Goal: Information Seeking & Learning: Learn about a topic

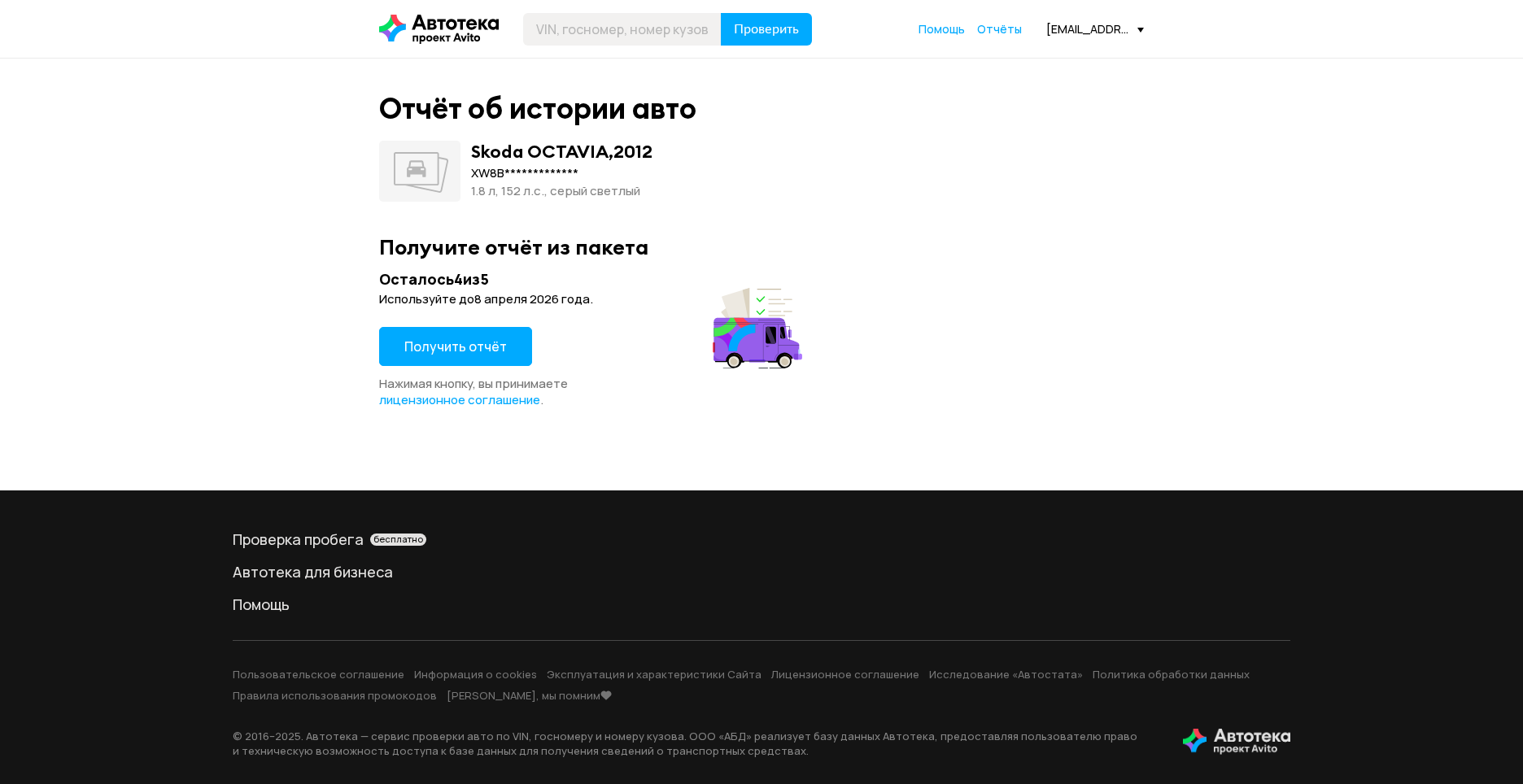
click at [441, 355] on button "Получить отчёт" at bounding box center [456, 347] width 153 height 39
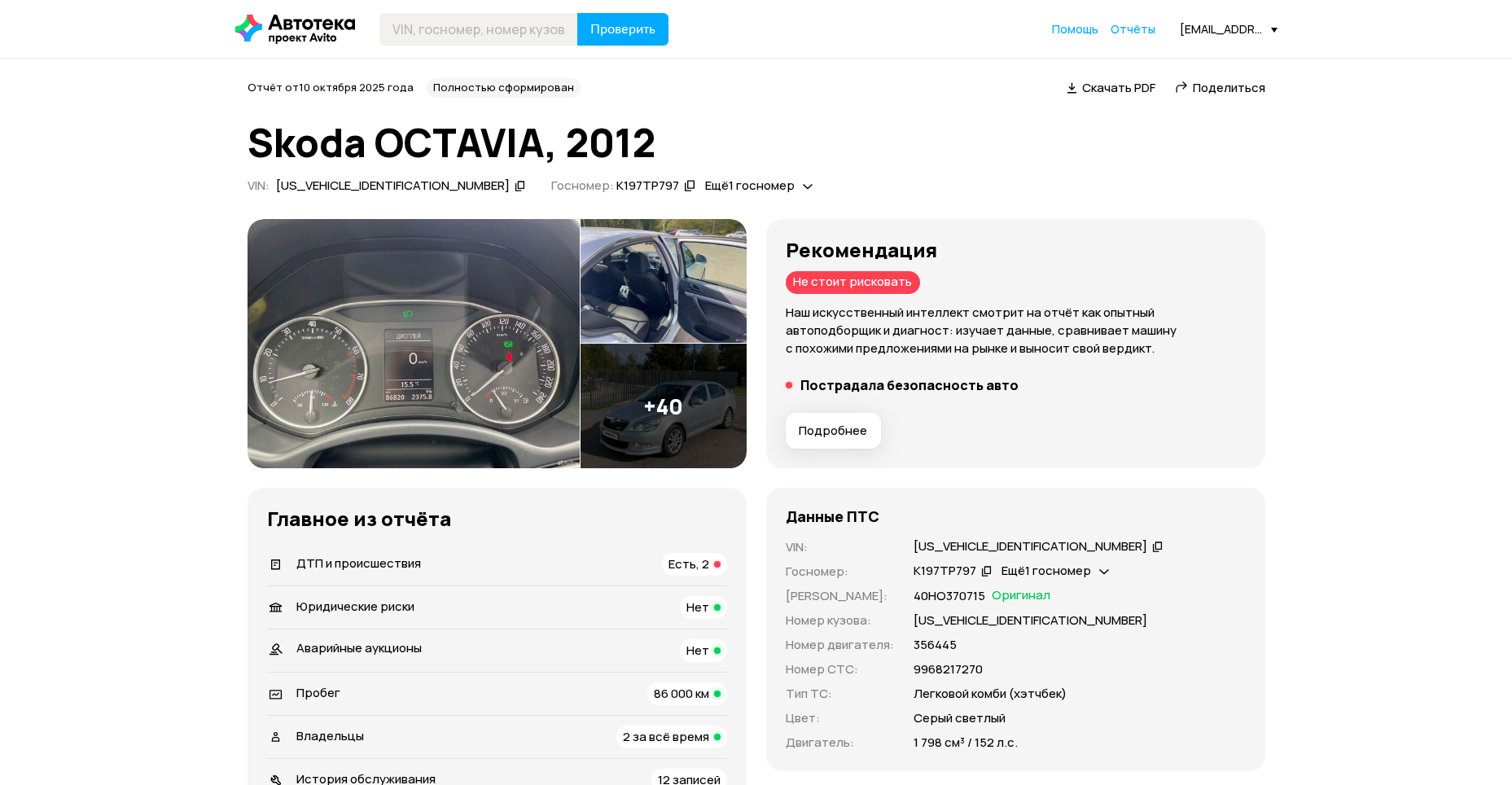
click at [720, 565] on div at bounding box center [717, 564] width 7 height 7
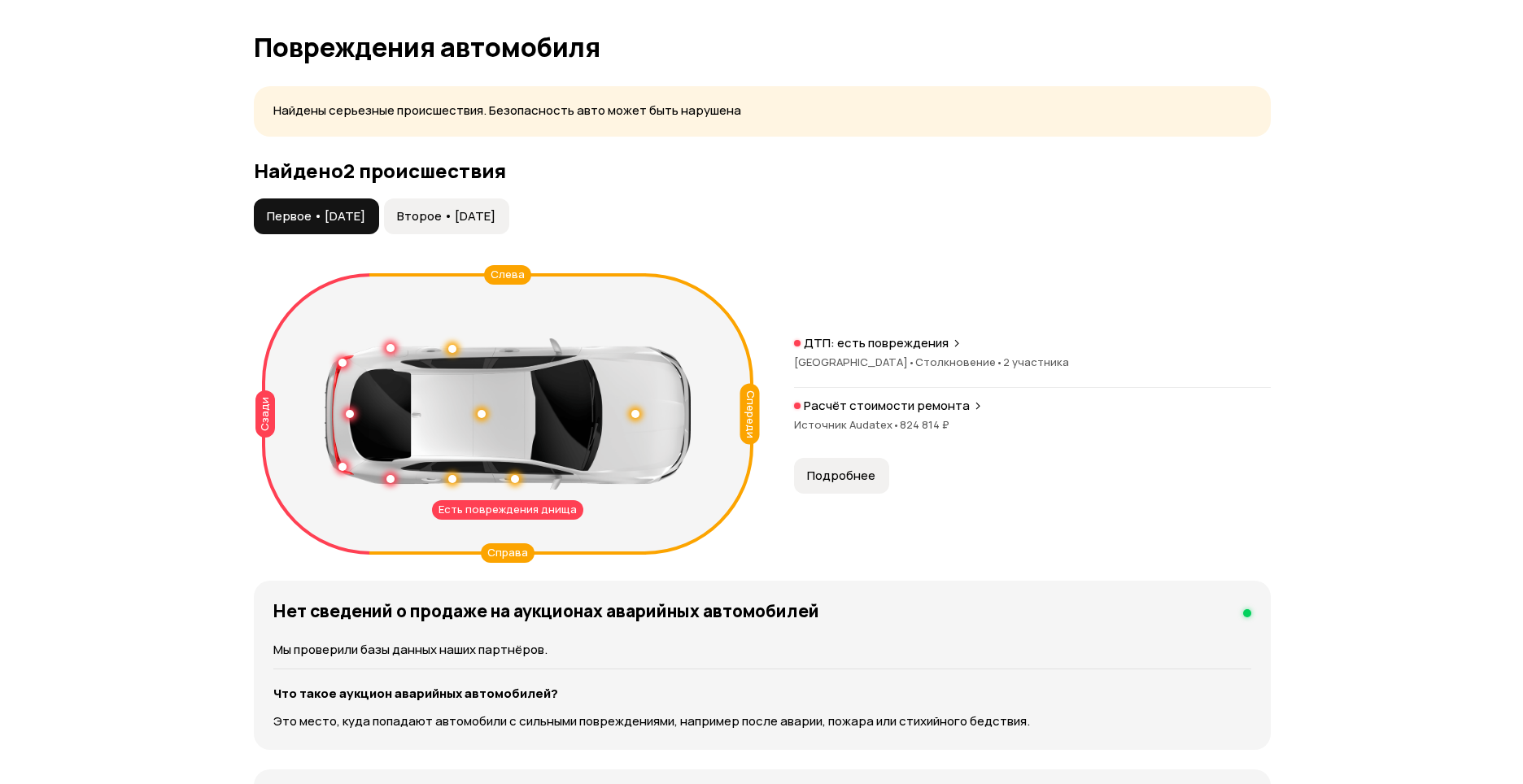
scroll to position [1618, 0]
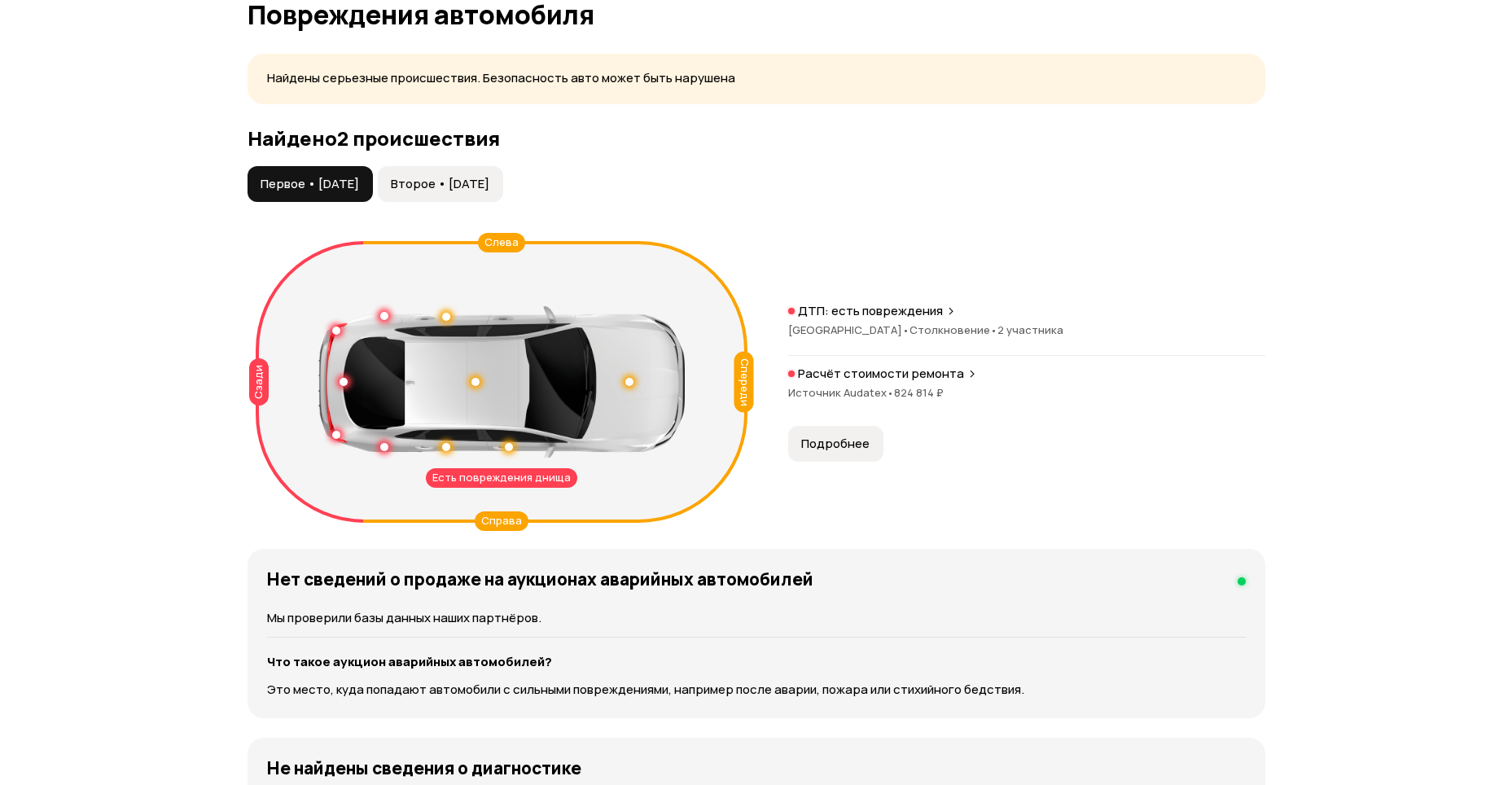
click at [490, 191] on span "Второе • [DATE]" at bounding box center [440, 184] width 99 height 16
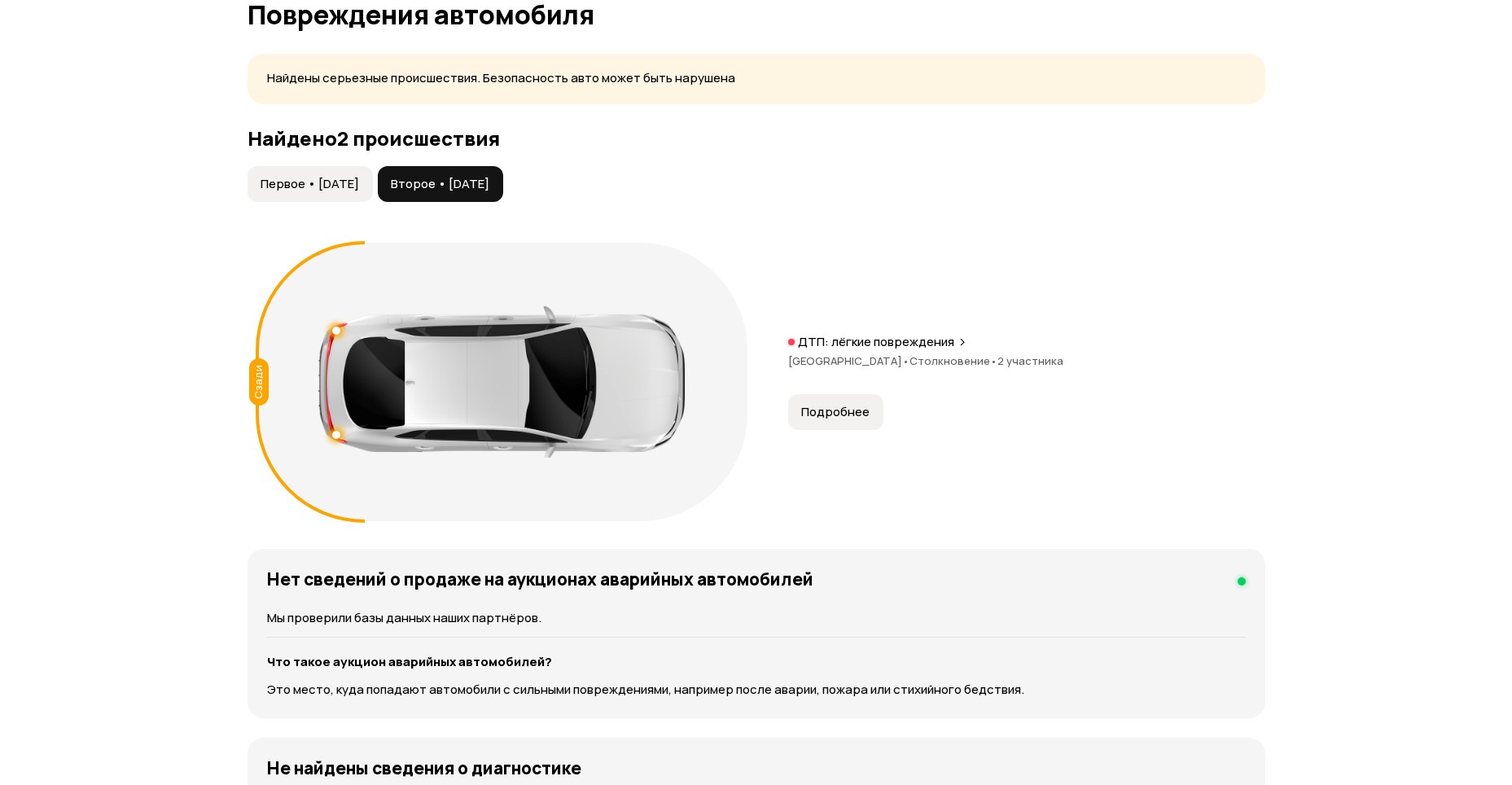
click at [359, 188] on span "Первое • [DATE]" at bounding box center [309, 184] width 99 height 16
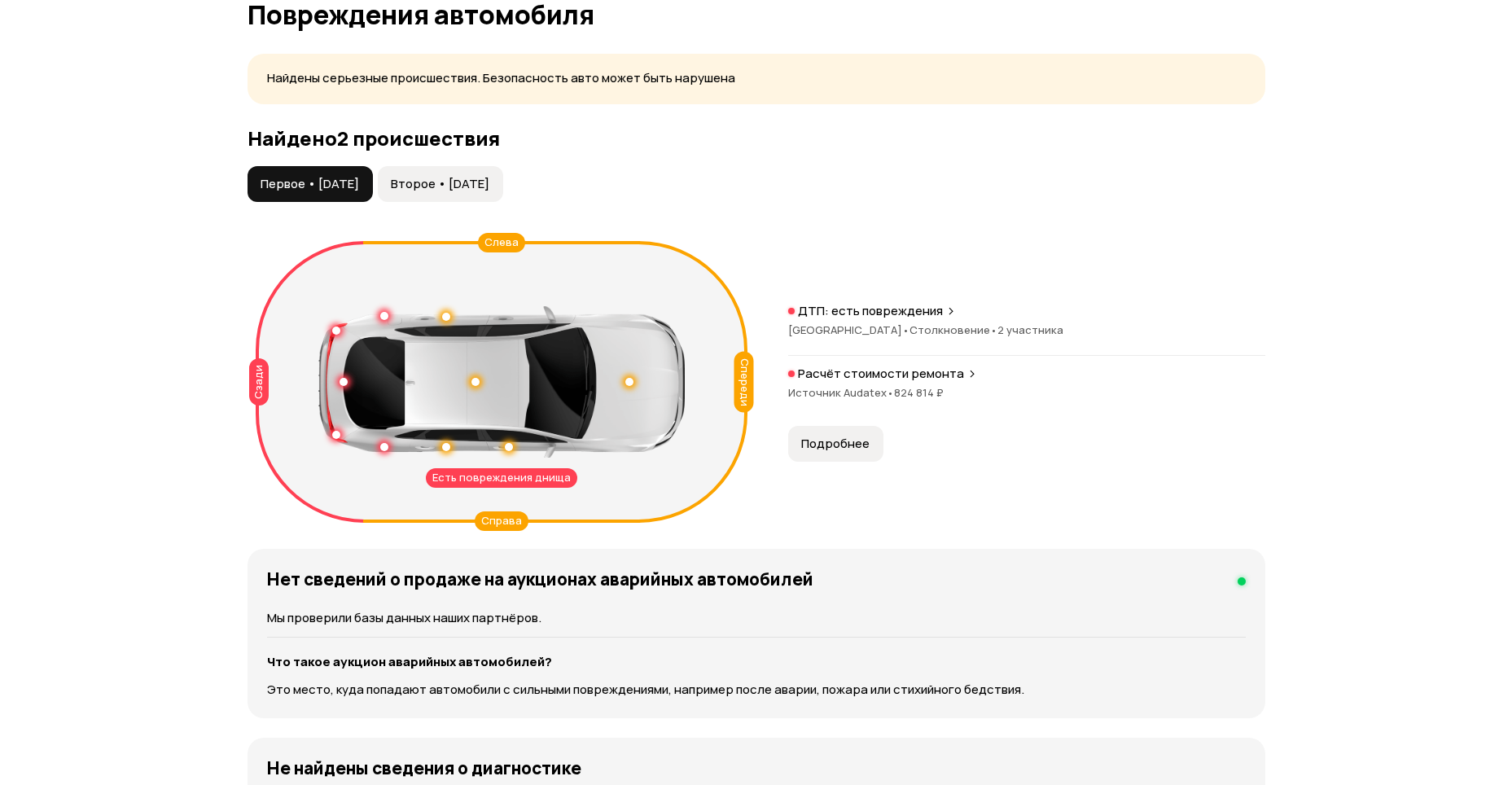
click at [843, 452] on button "Подробнее" at bounding box center [835, 443] width 95 height 35
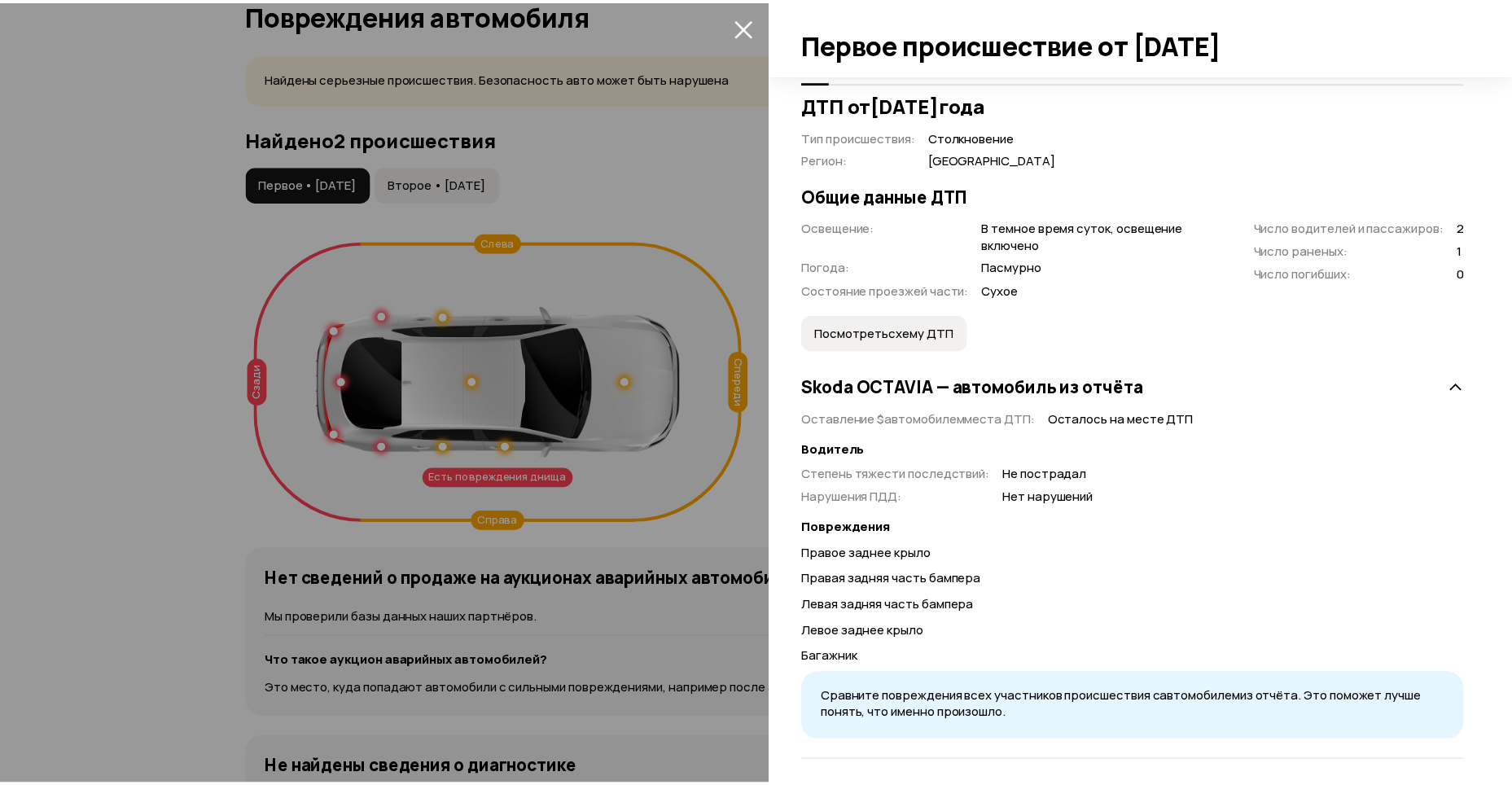
scroll to position [407, 0]
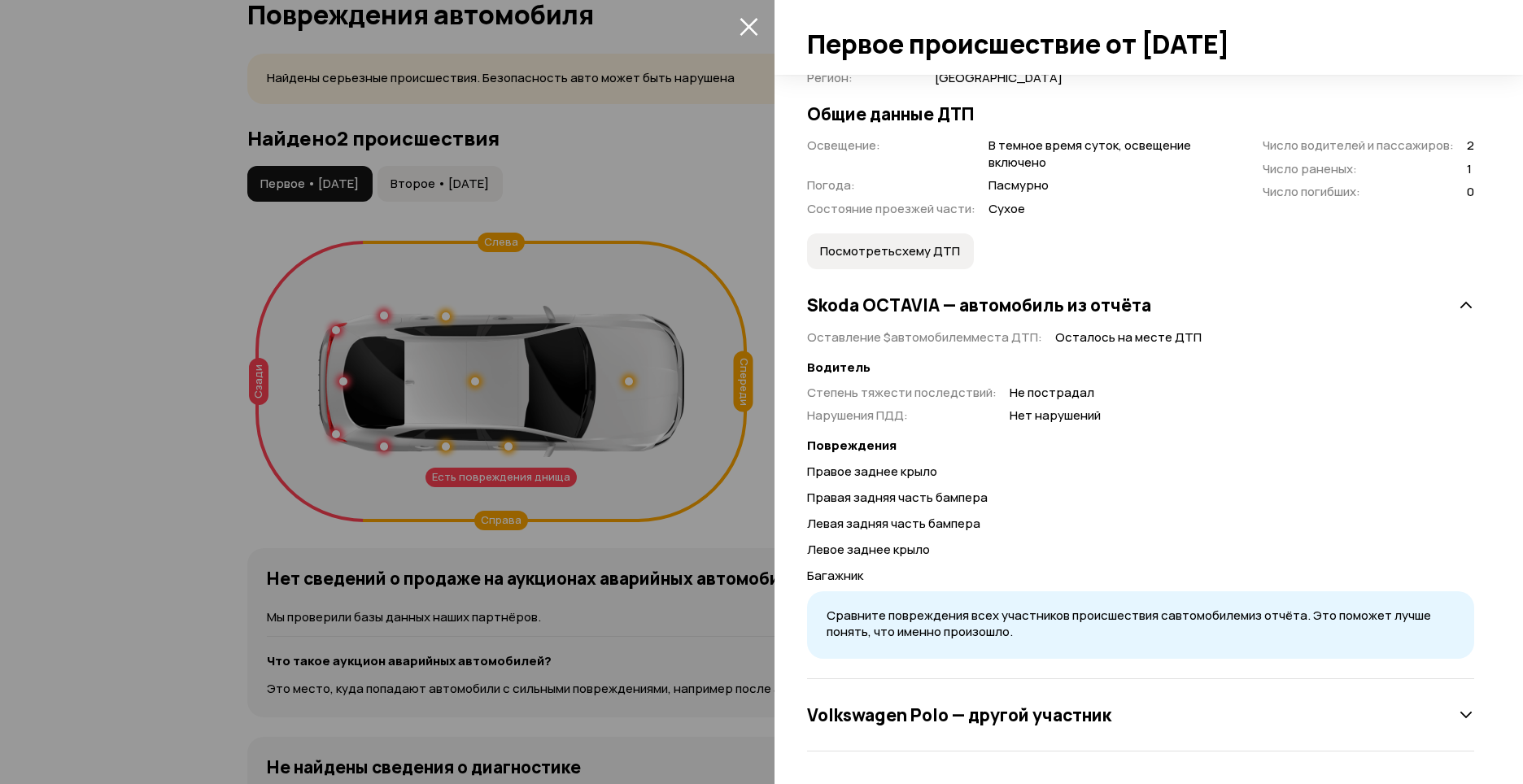
click at [691, 176] on div at bounding box center [761, 392] width 1523 height 784
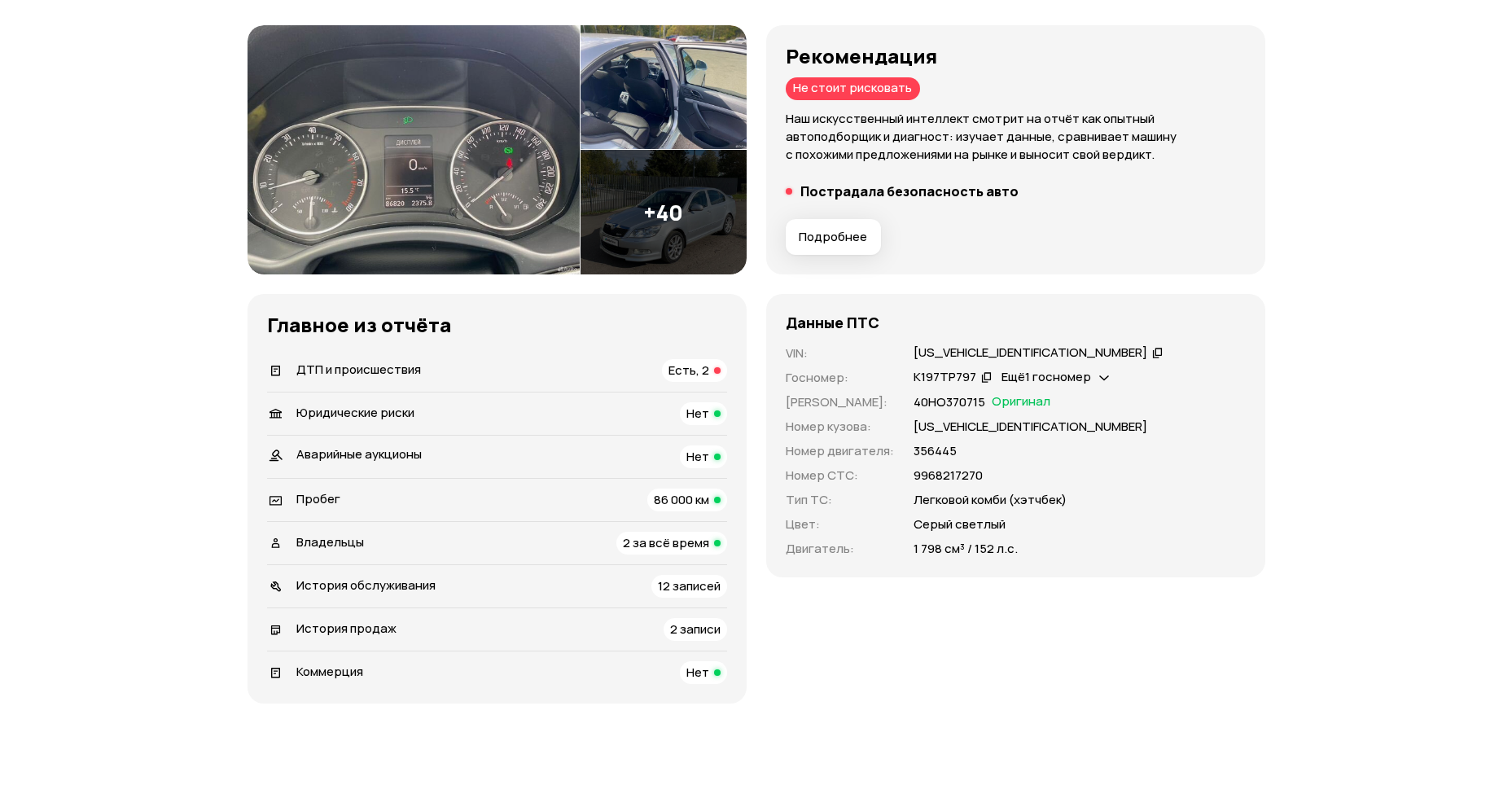
scroll to position [73, 0]
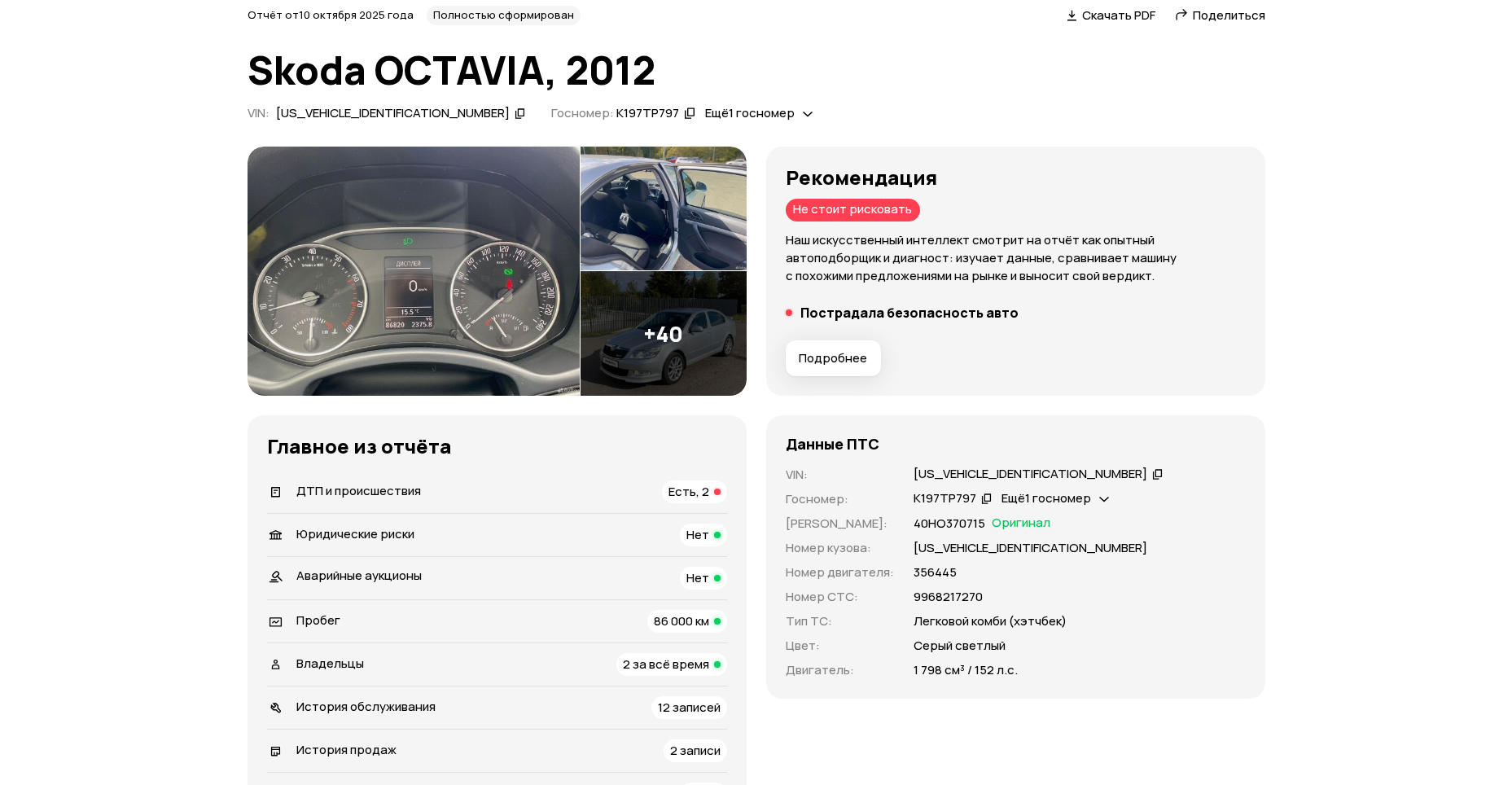
click at [503, 285] on img at bounding box center [413, 271] width 332 height 250
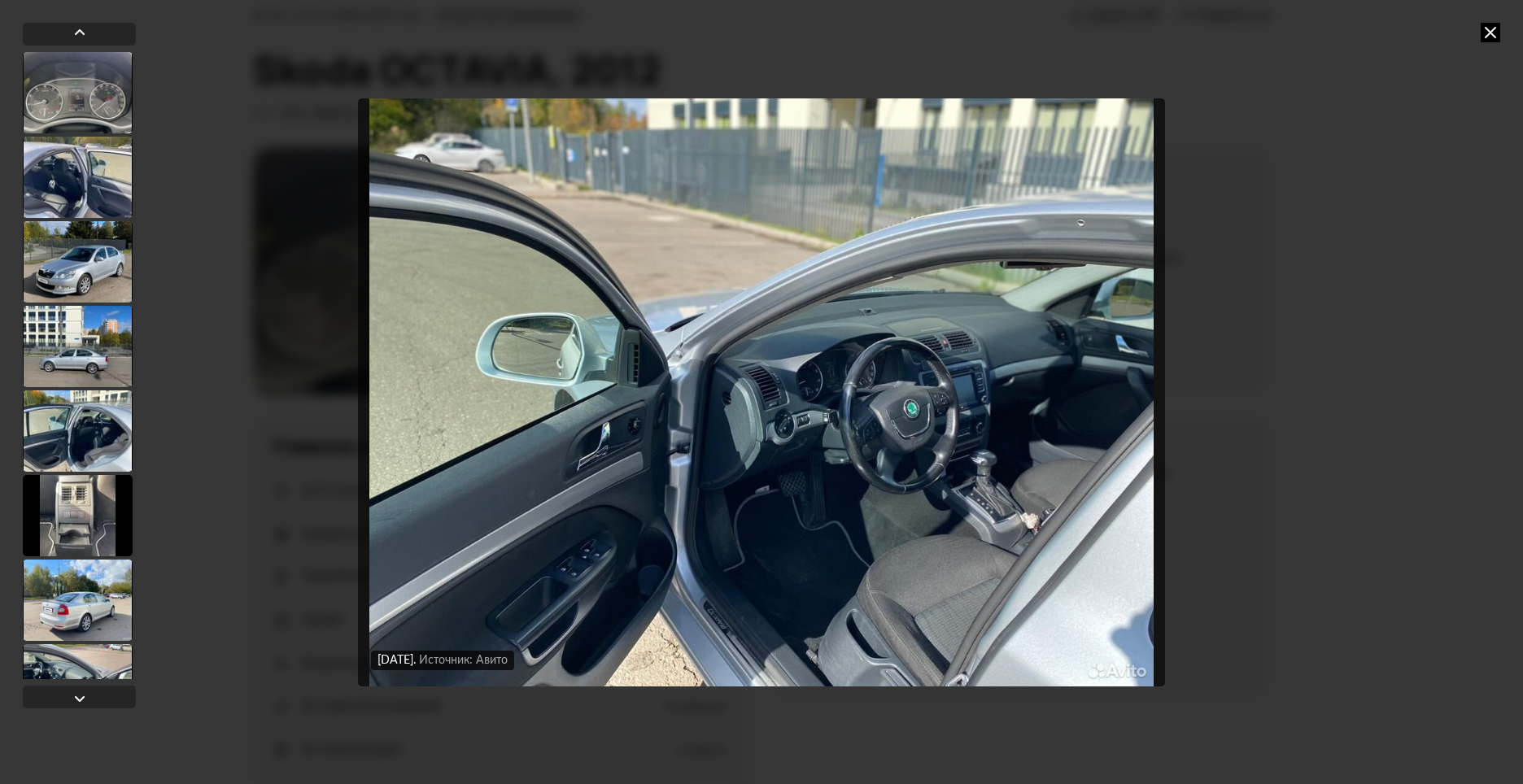
click at [1490, 39] on icon at bounding box center [1489, 33] width 19 height 19
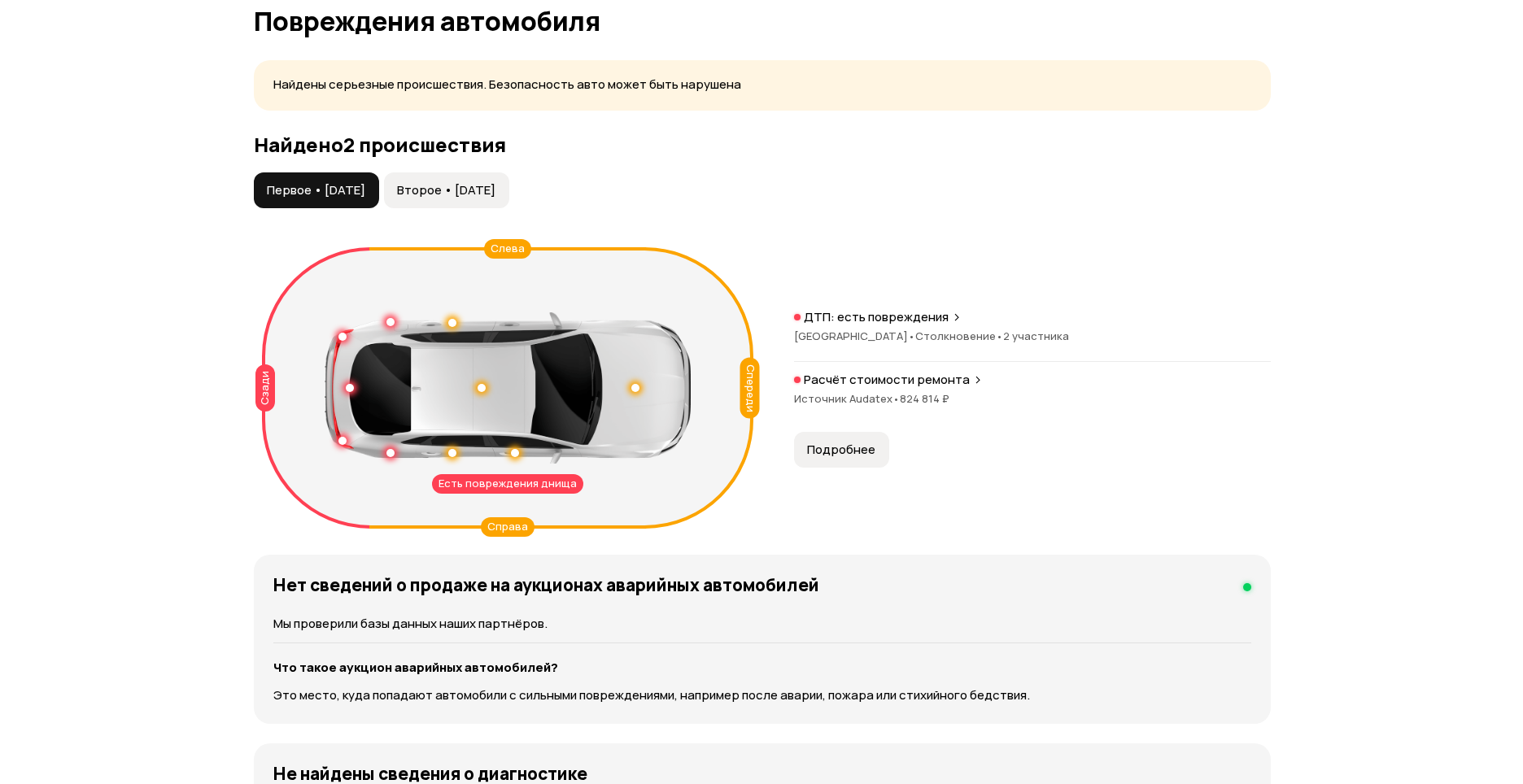
scroll to position [1618, 0]
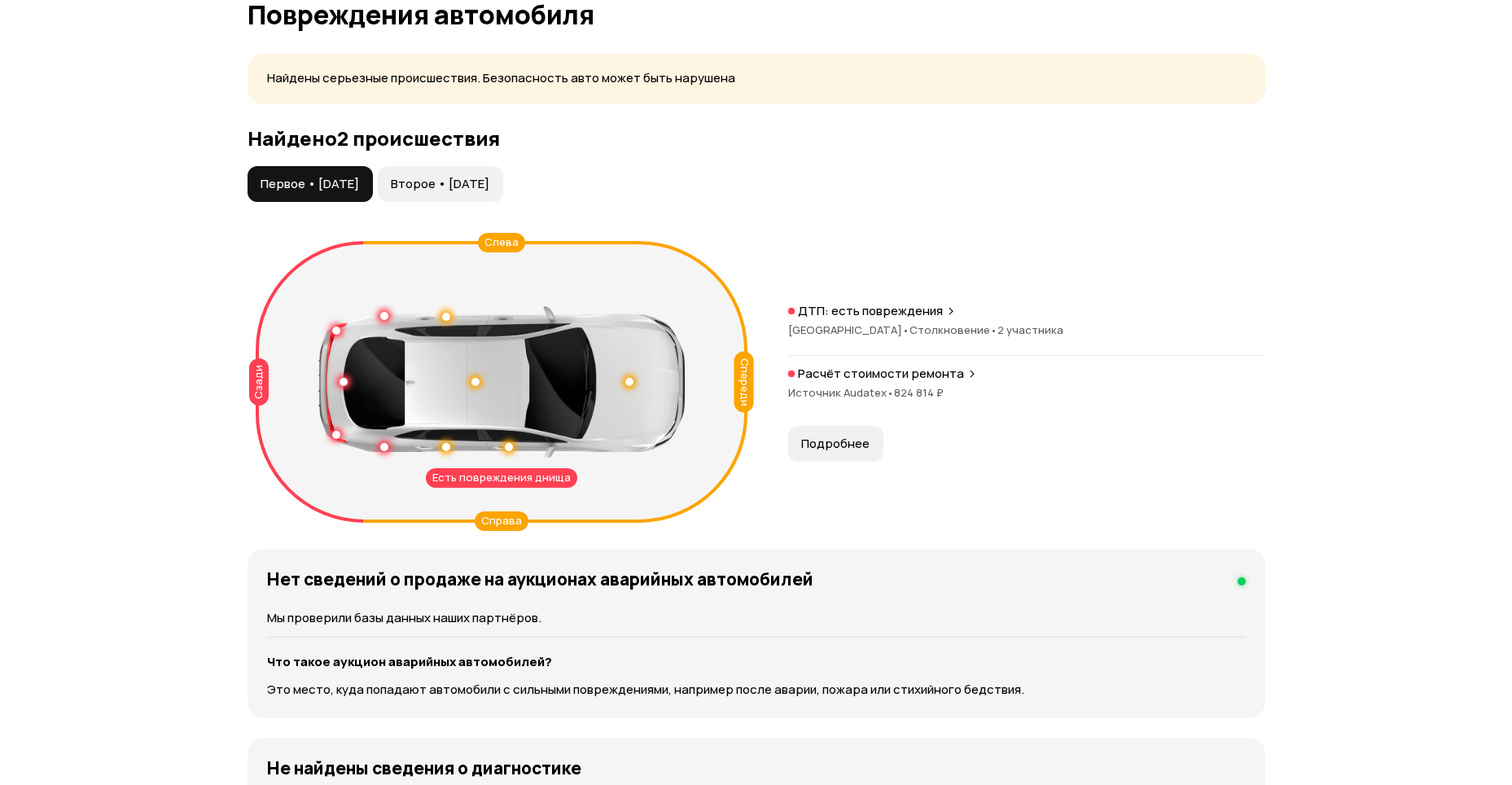
click at [463, 192] on span "Второе • [DATE]" at bounding box center [440, 184] width 99 height 16
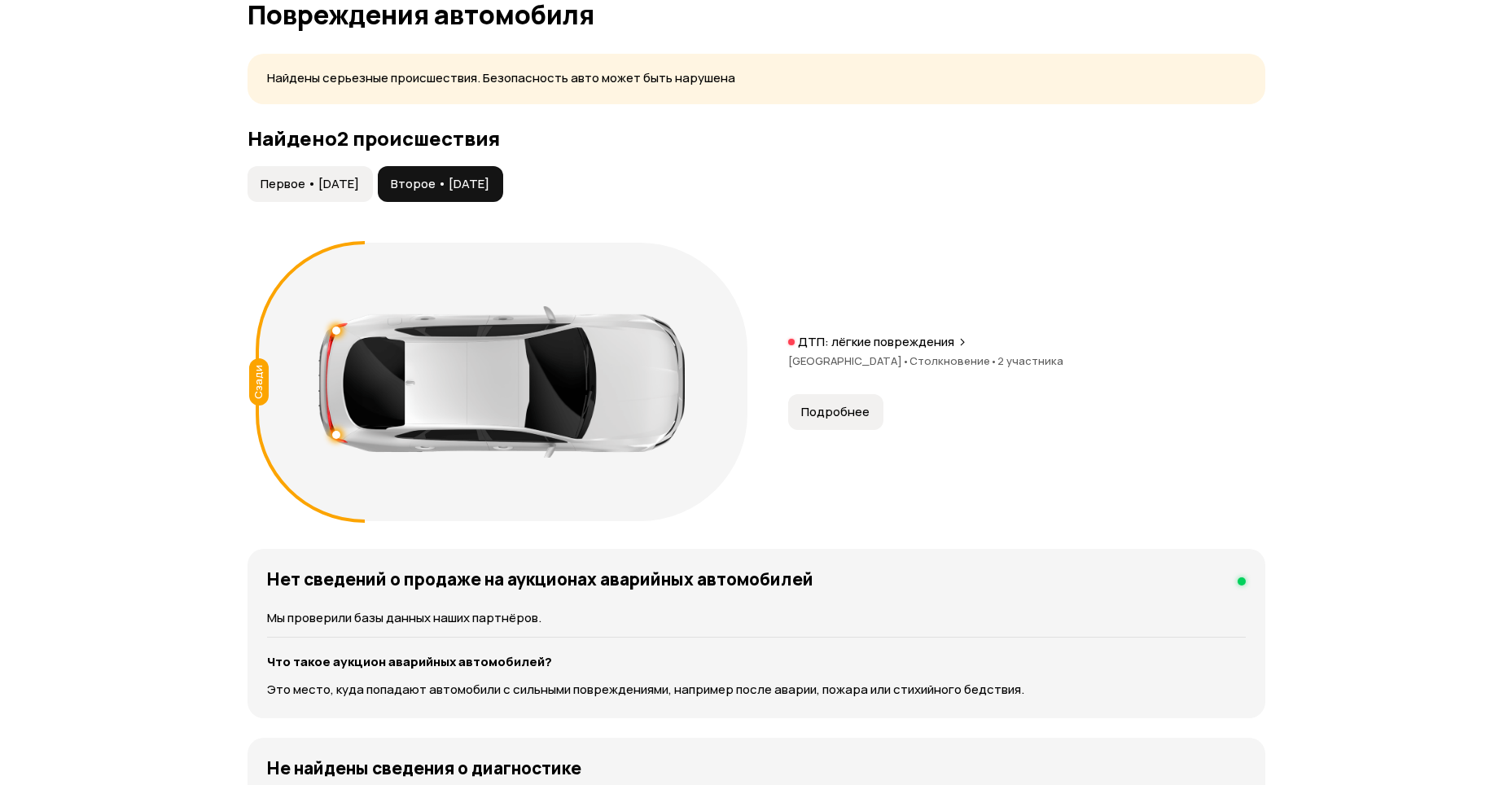
click at [359, 187] on span "Первое • [DATE]" at bounding box center [309, 184] width 99 height 16
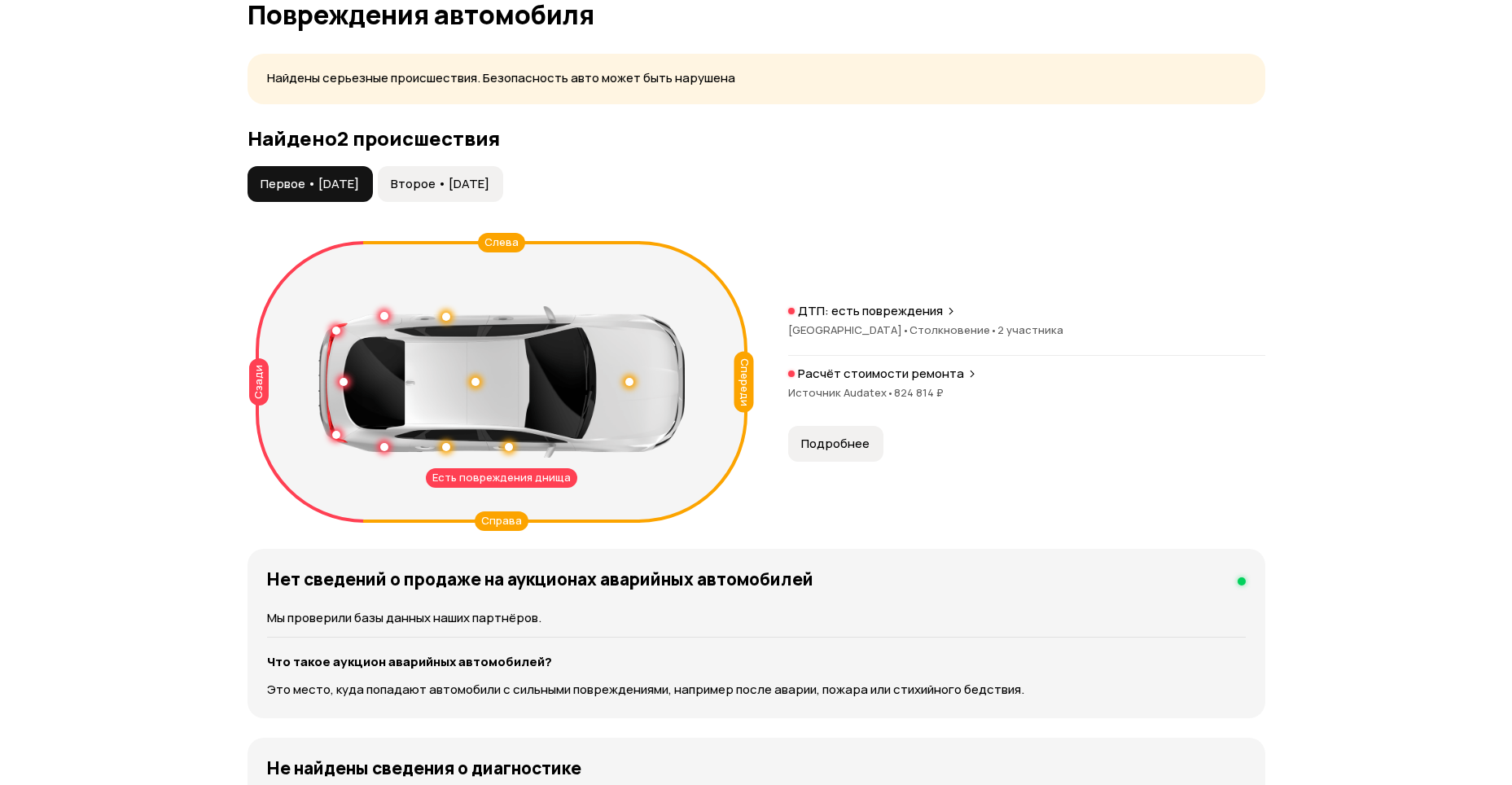
click at [924, 317] on p "ДТП: есть повреждения" at bounding box center [870, 311] width 145 height 16
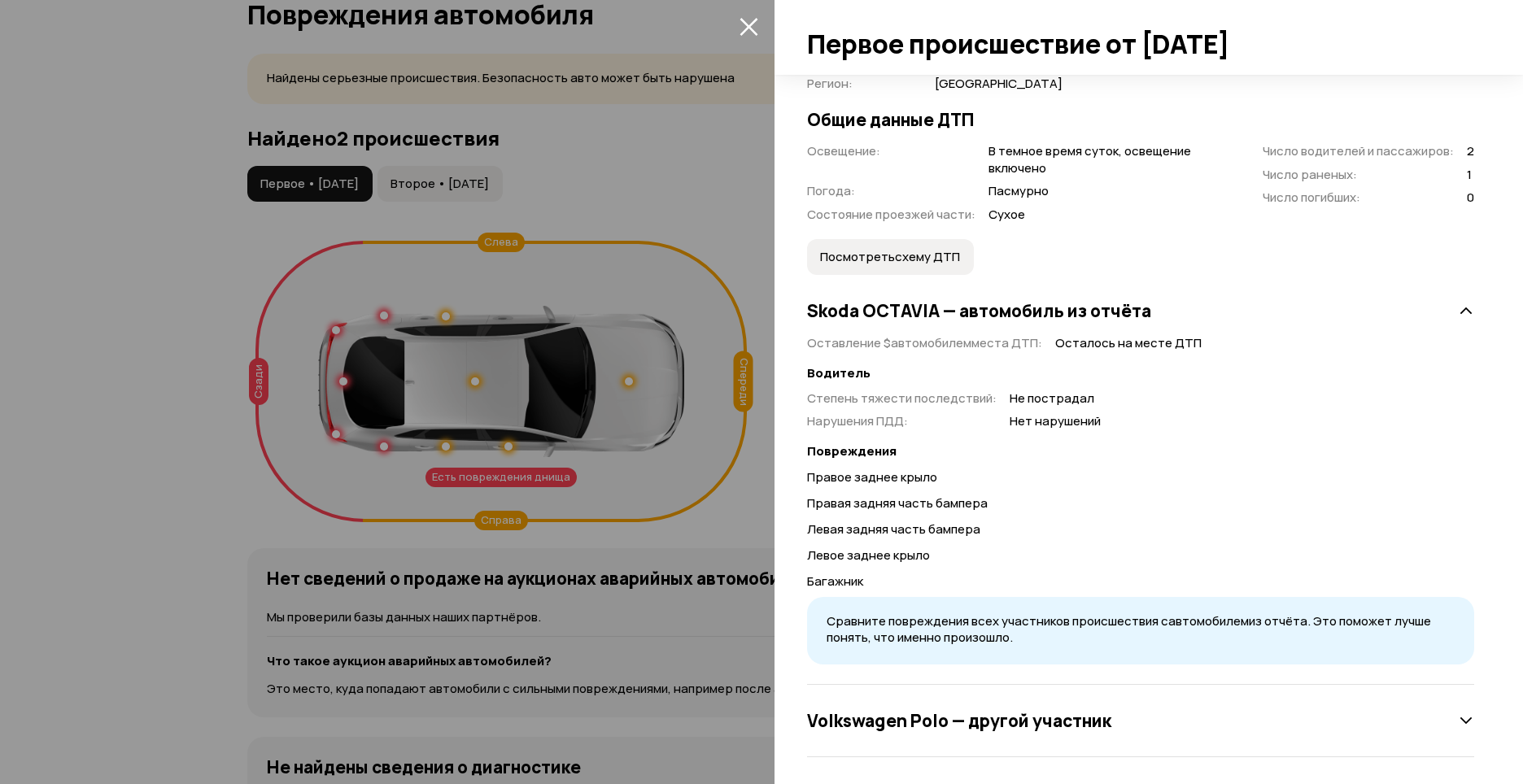
scroll to position [407, 0]
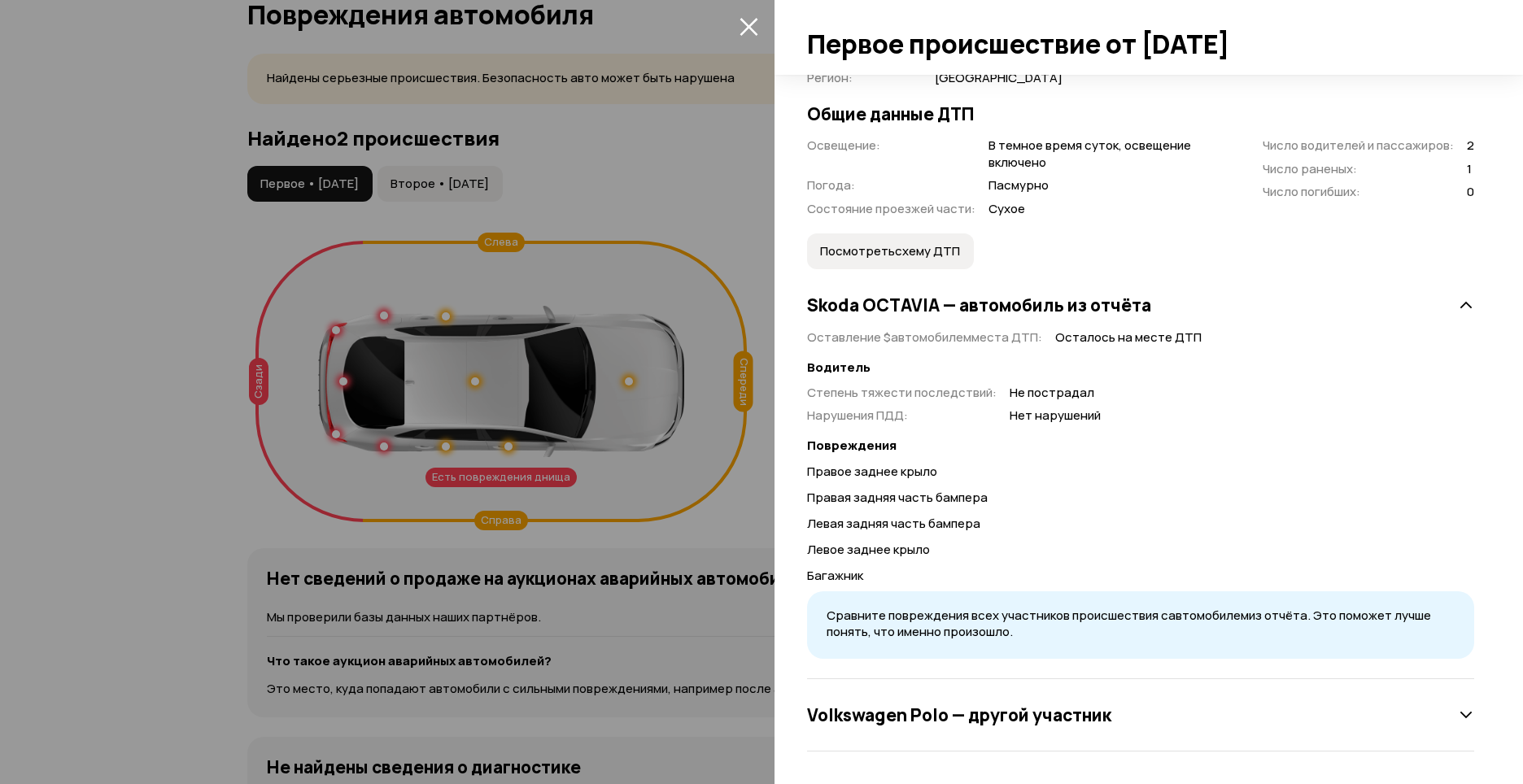
click at [1458, 713] on icon at bounding box center [1466, 714] width 16 height 16
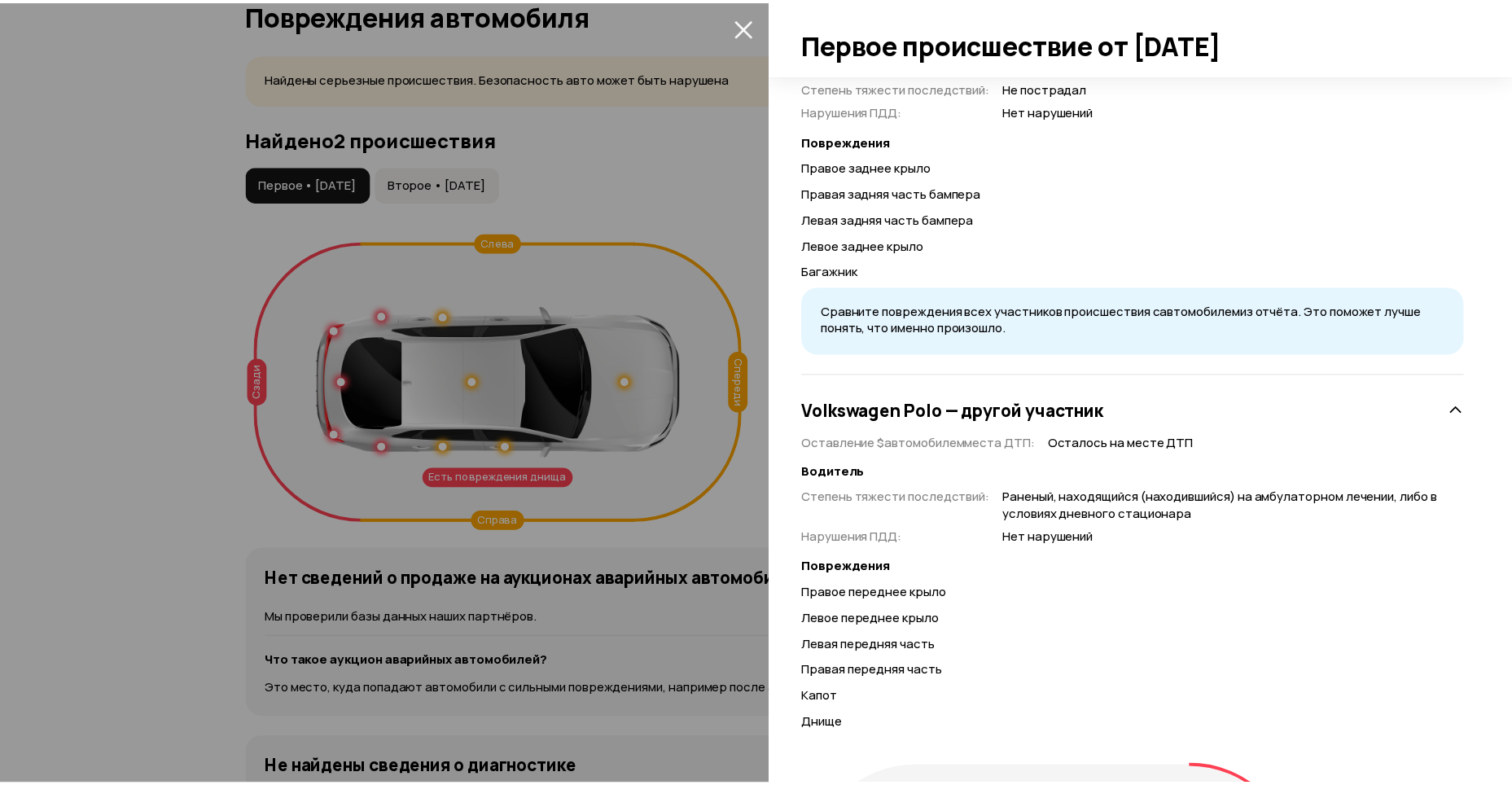
scroll to position [387, 0]
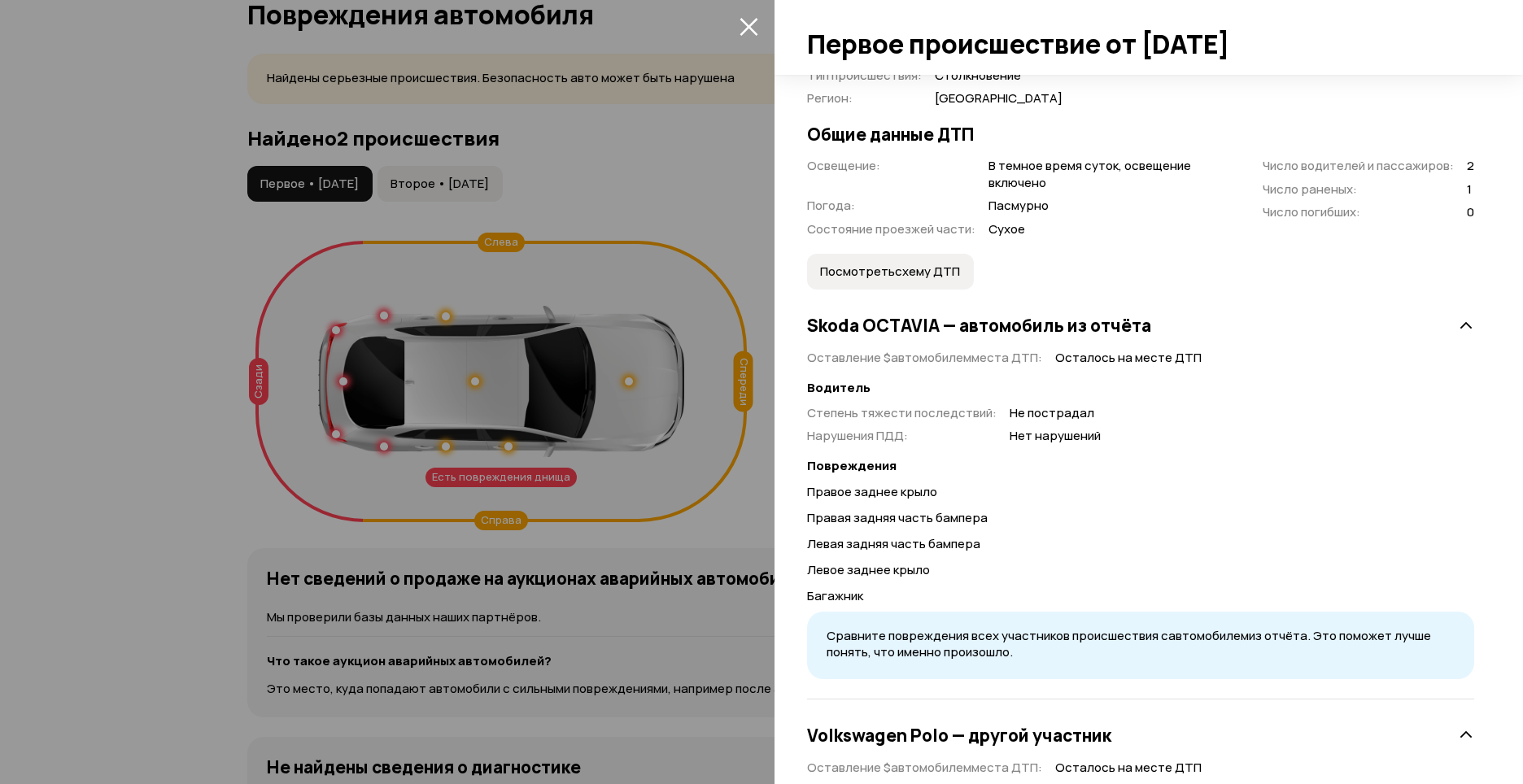
click at [750, 24] on icon "закрыть" at bounding box center [748, 27] width 18 height 18
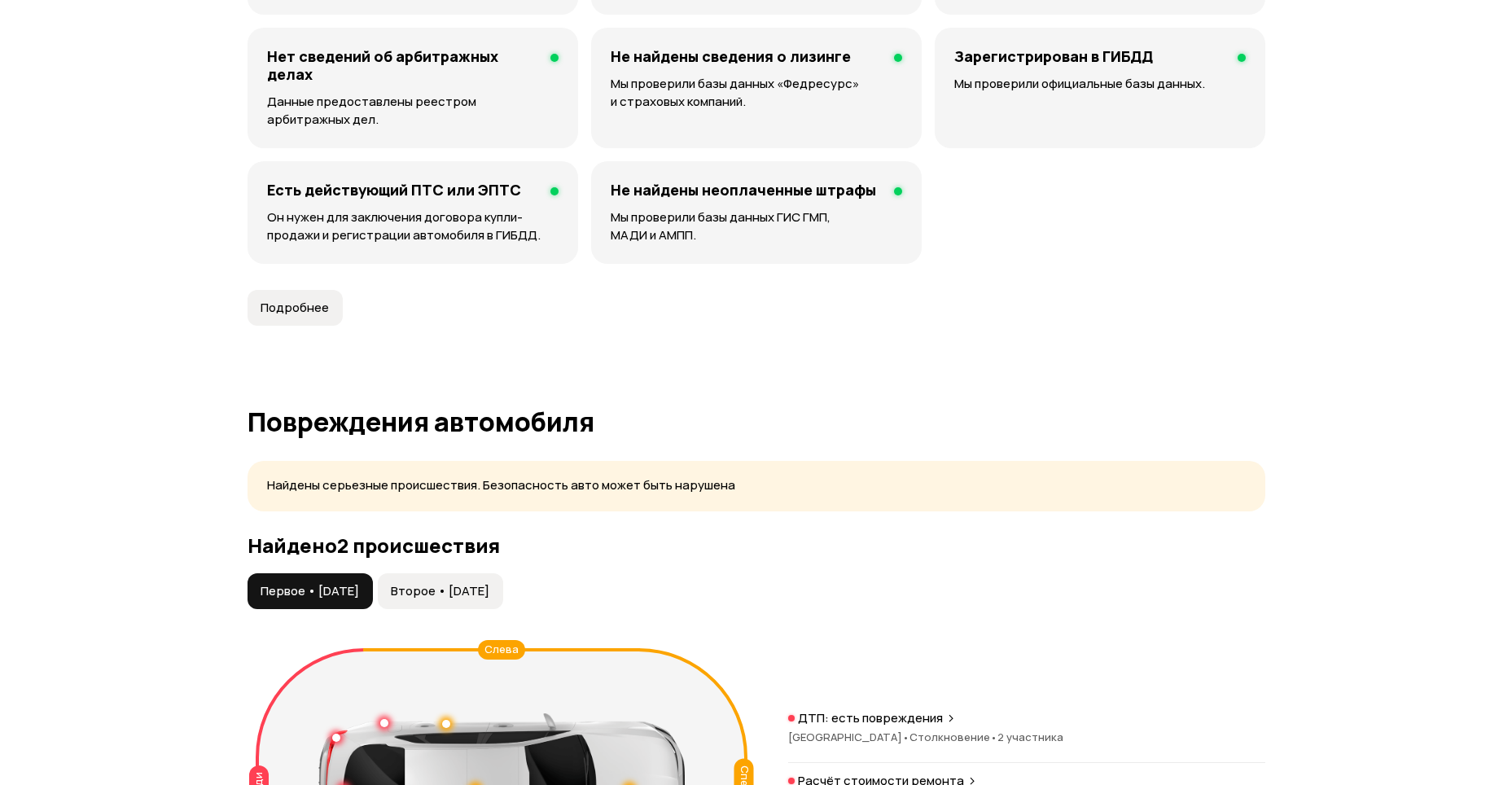
scroll to position [1620, 0]
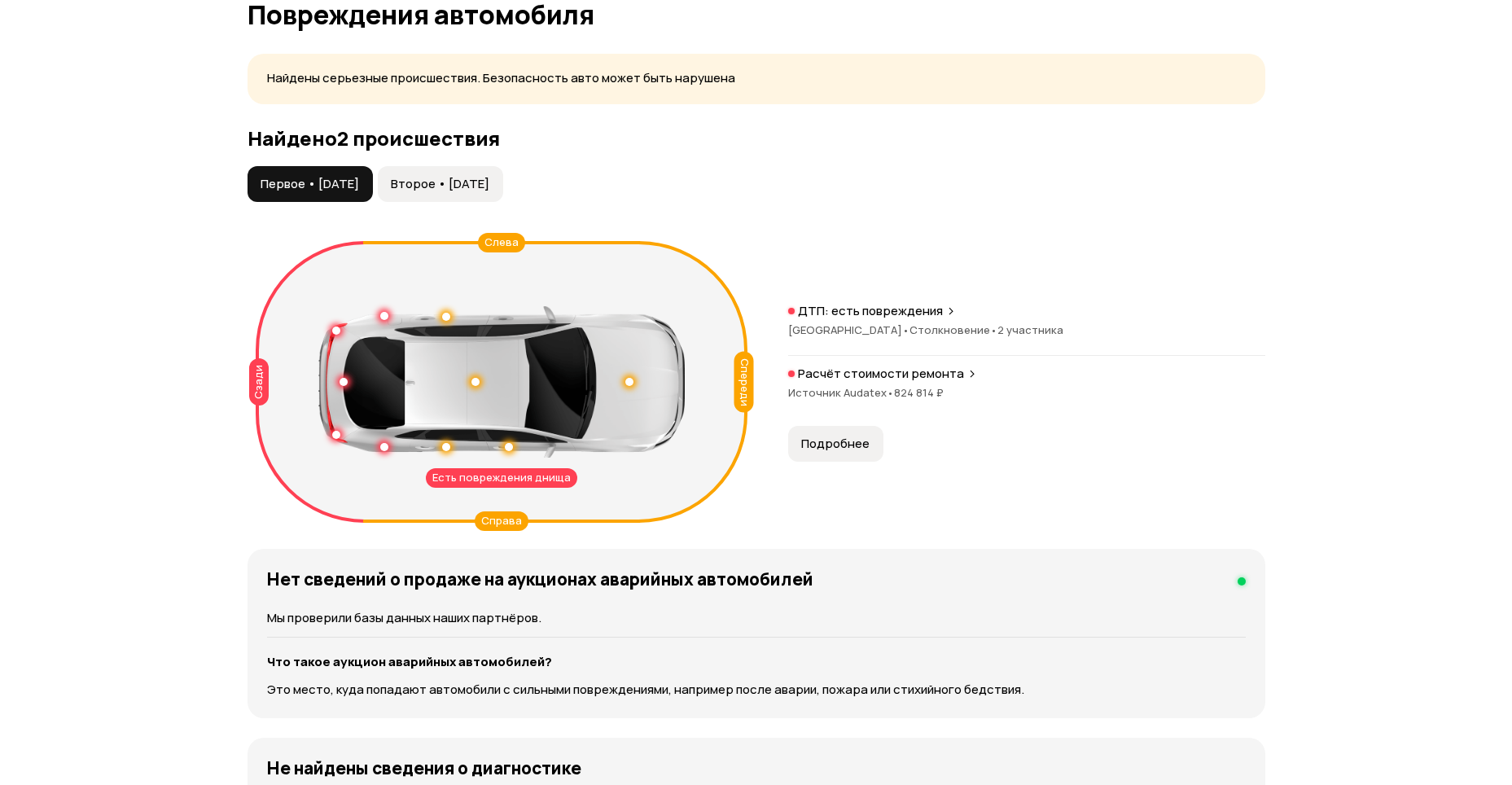
click at [461, 181] on span "Второе • [DATE]" at bounding box center [440, 184] width 99 height 16
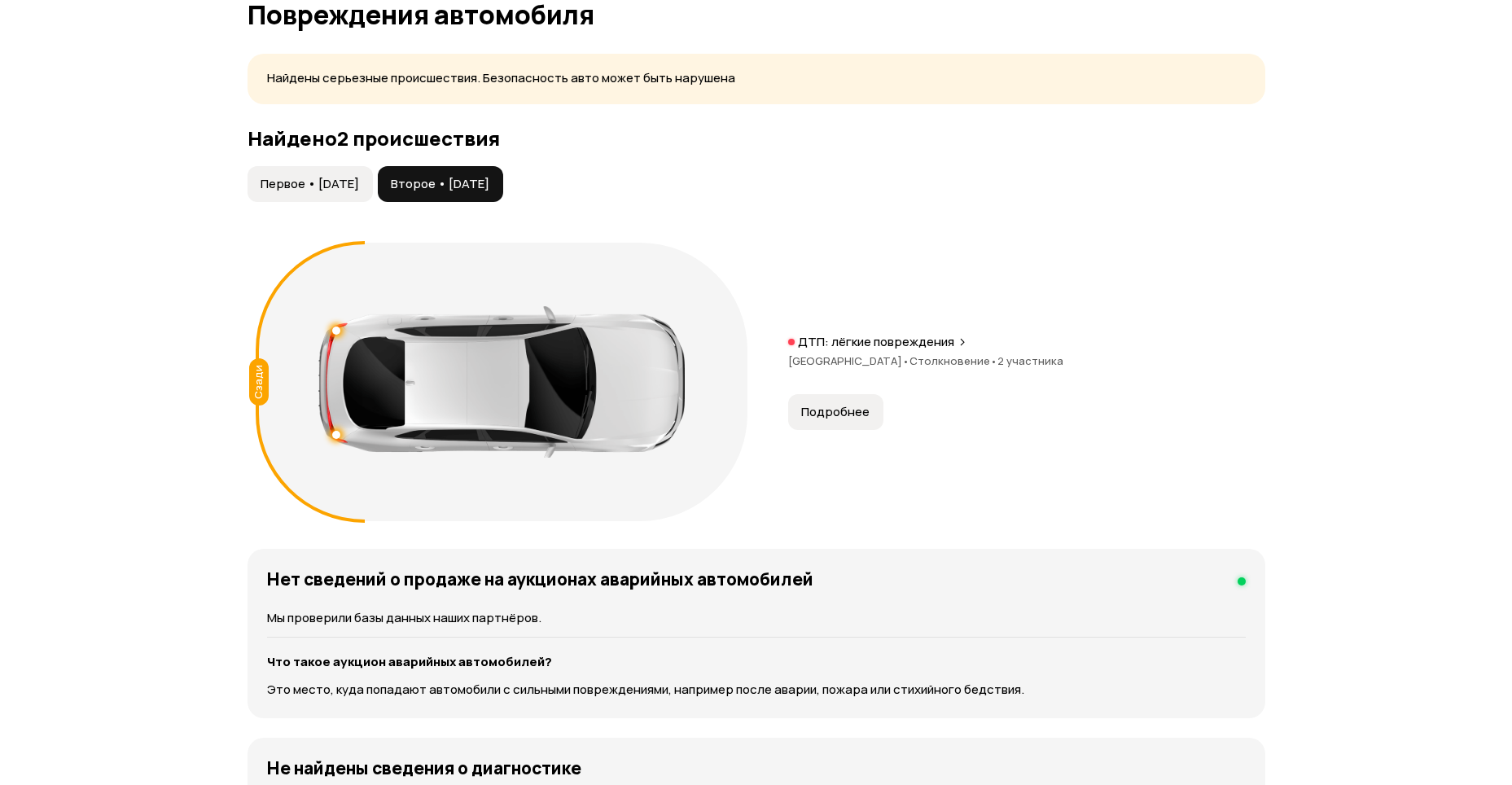
click at [359, 190] on span "Первое • [DATE]" at bounding box center [309, 184] width 99 height 16
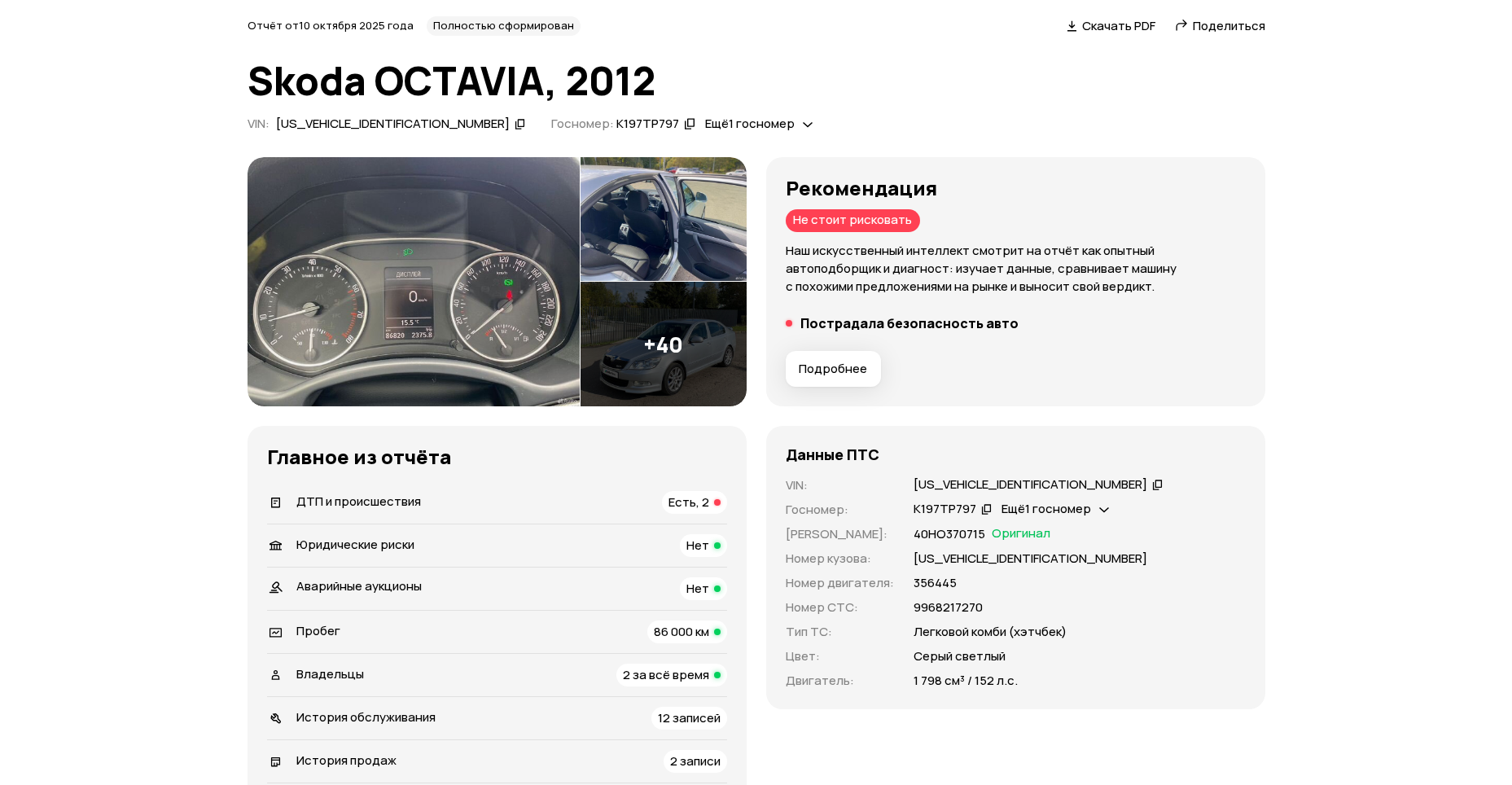
scroll to position [0, 0]
